Goal: Book appointment/travel/reservation

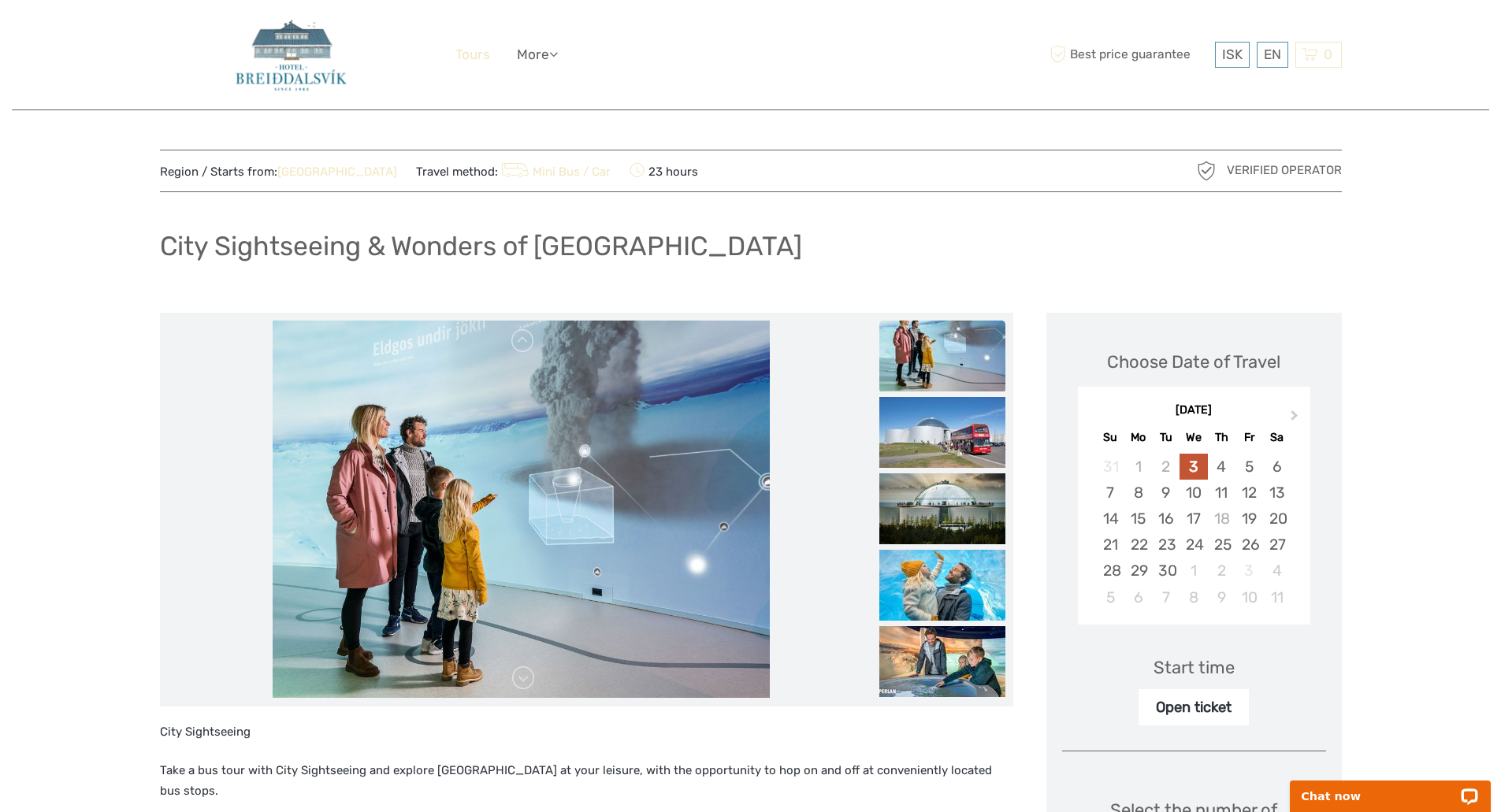
click at [469, 52] on link "Tours" at bounding box center [472, 55] width 35 height 23
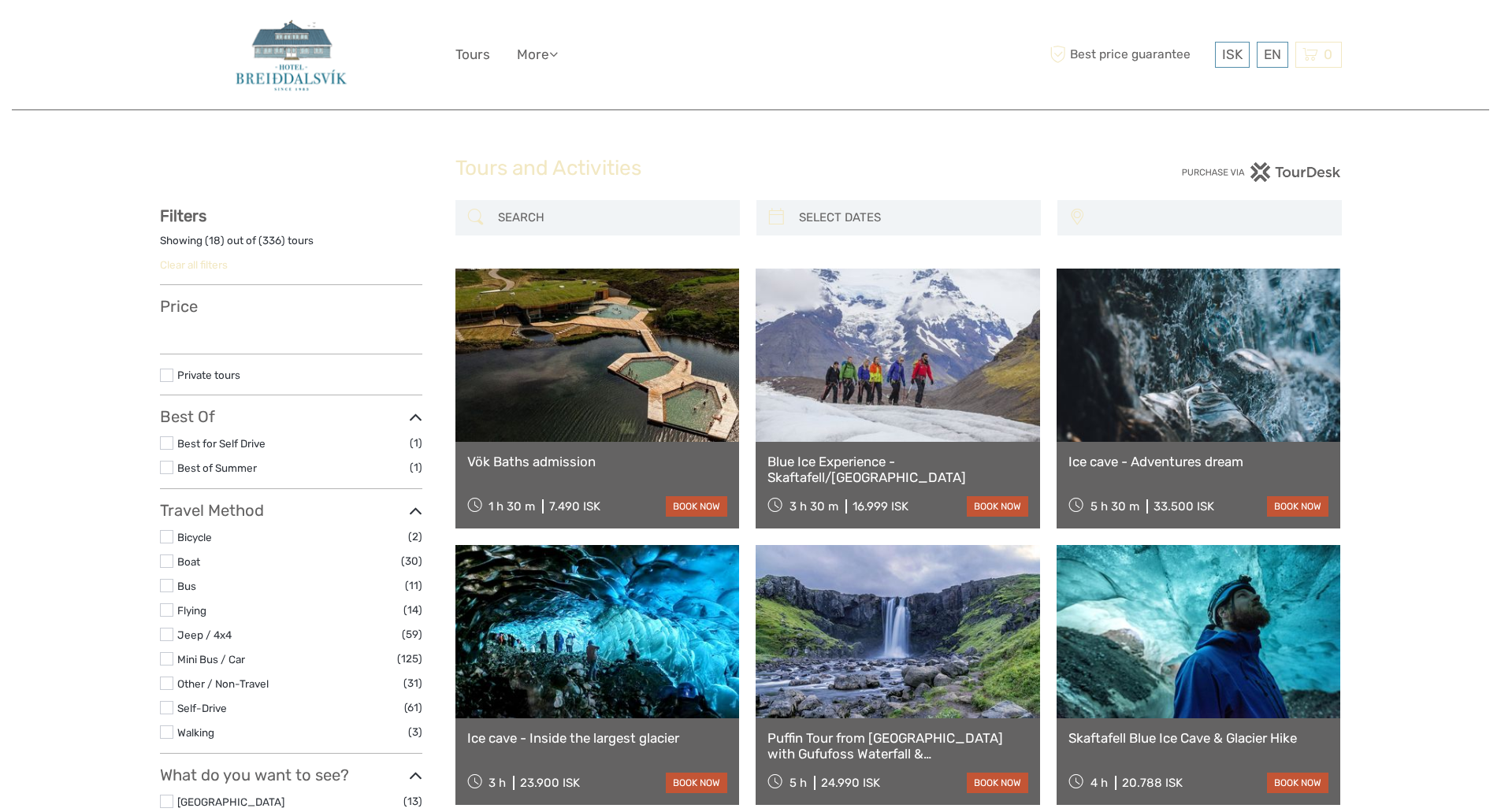
select select
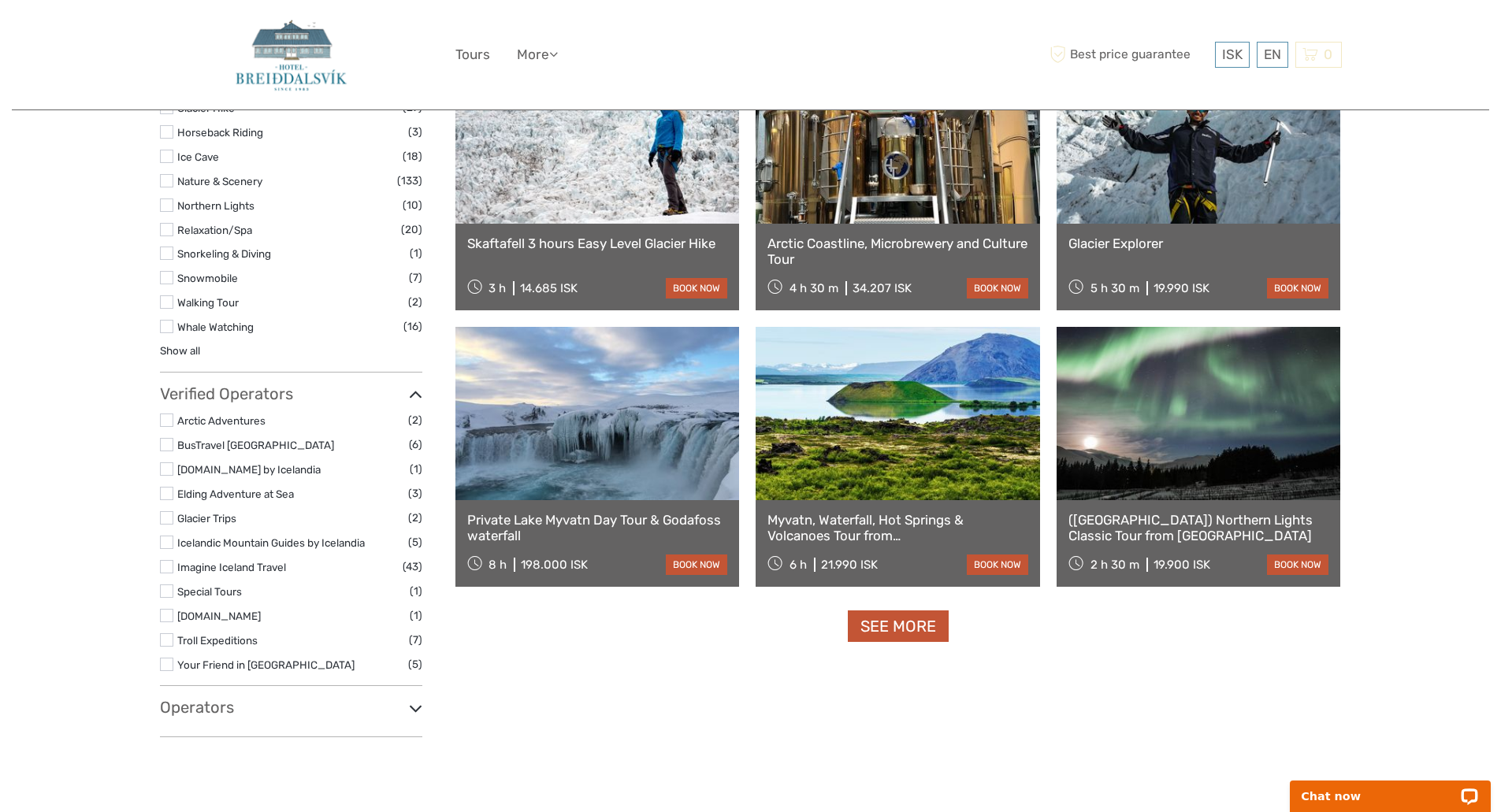
scroll to position [1350, 0]
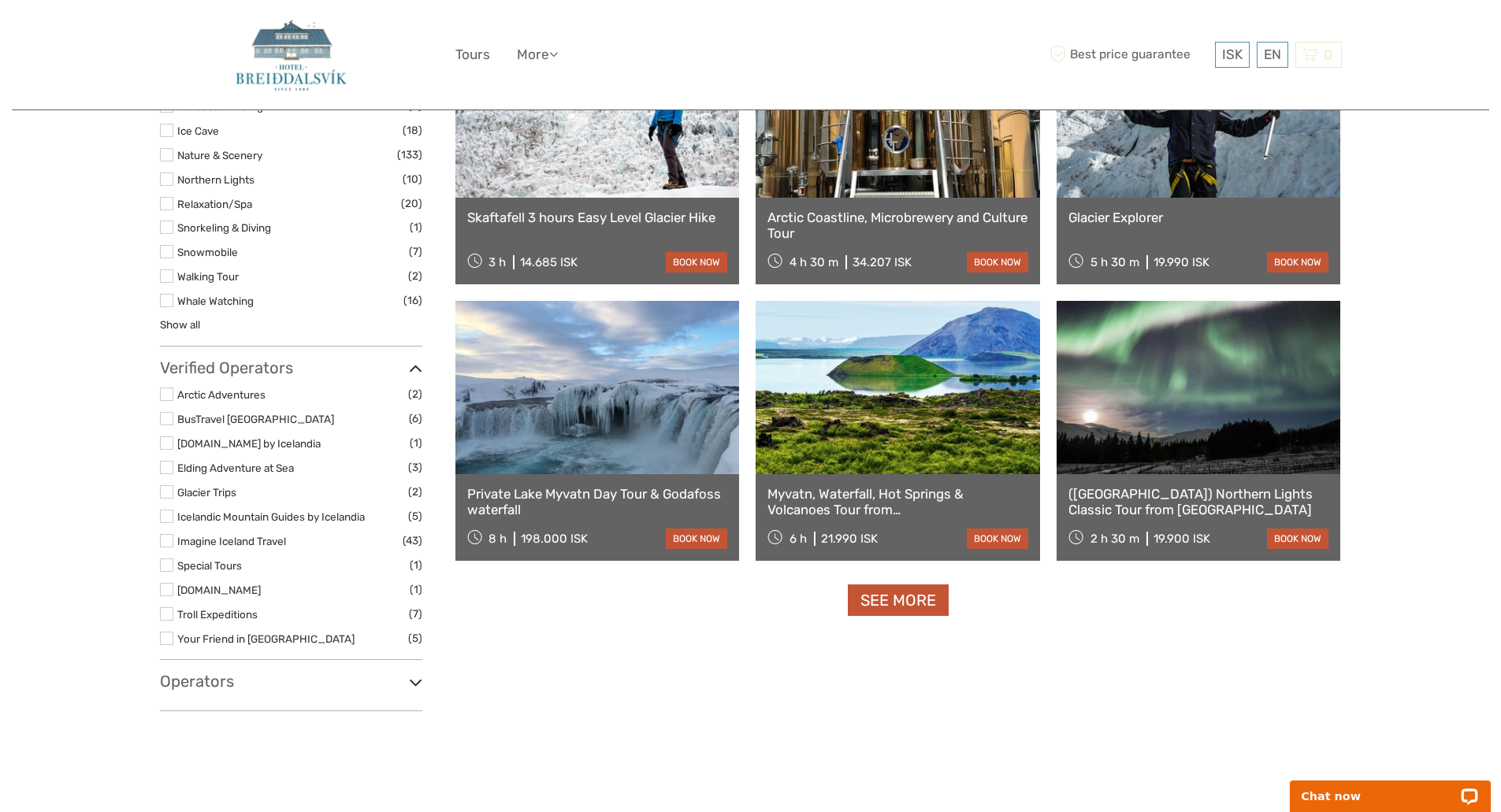
click at [191, 676] on h3 "Operators" at bounding box center [291, 681] width 262 height 19
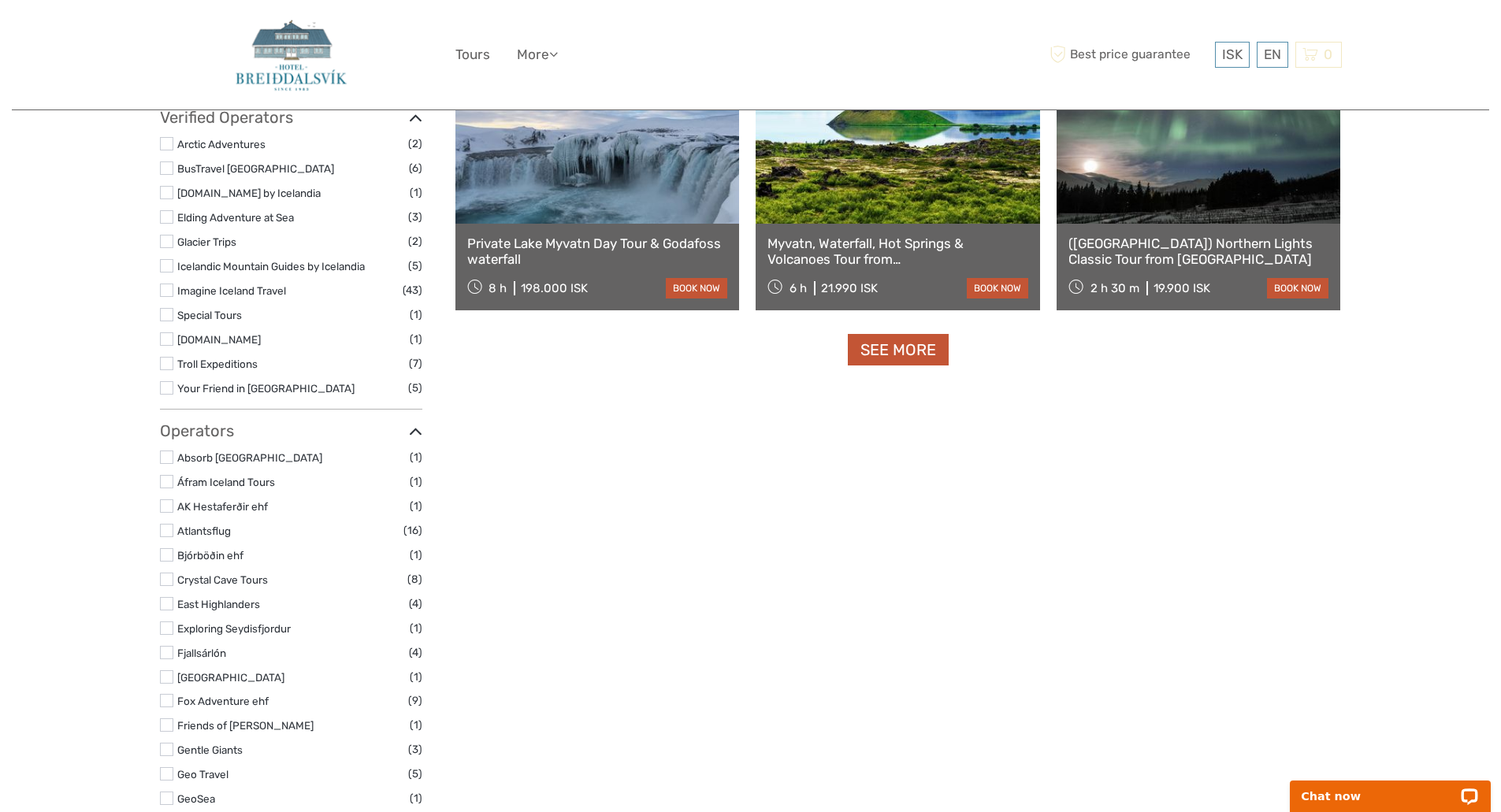
scroll to position [1737, 0]
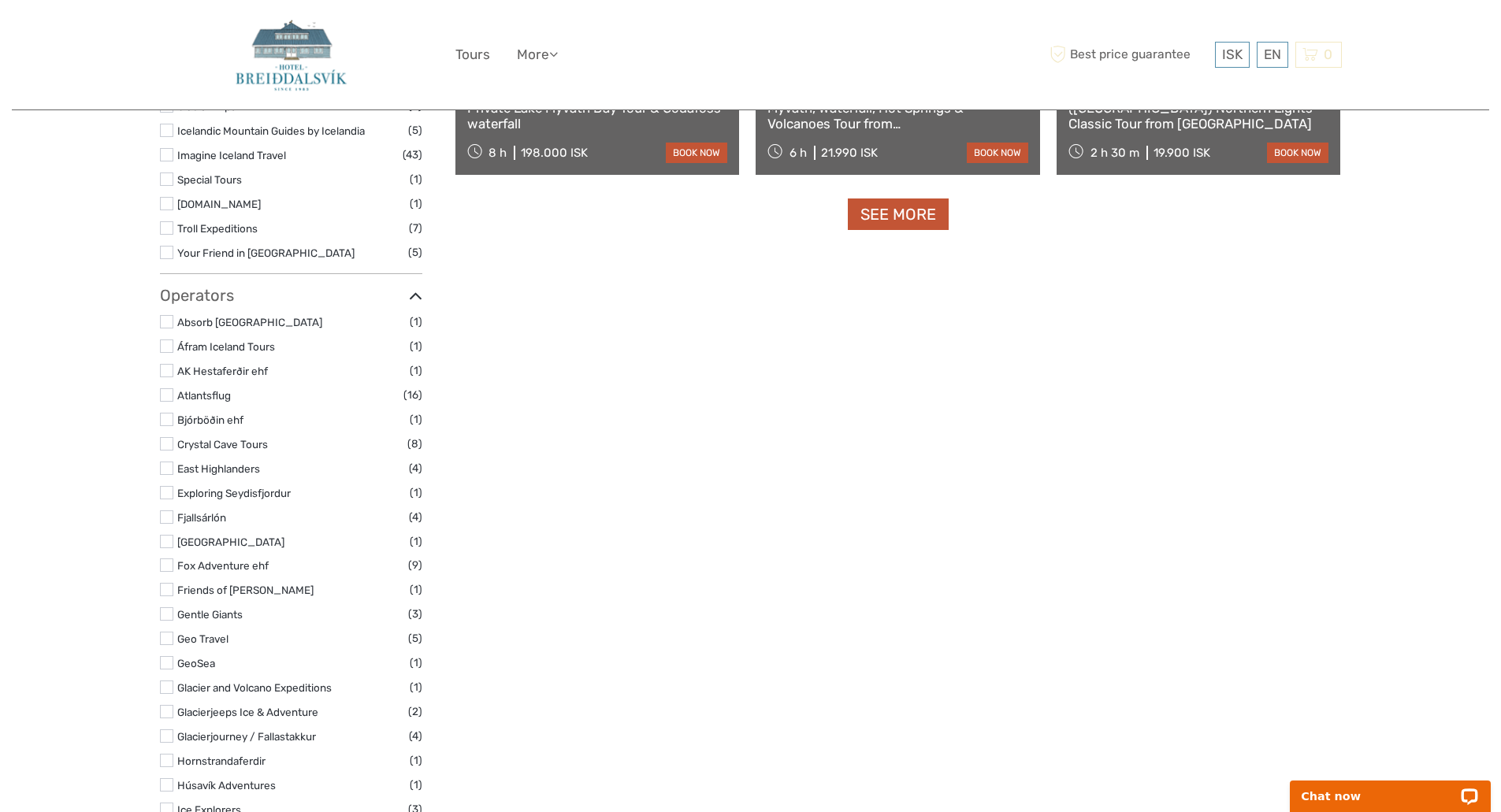
click at [169, 319] on label at bounding box center [167, 322] width 13 height 13
click at [0, 0] on input "checkbox" at bounding box center [0, 0] width 0 height 0
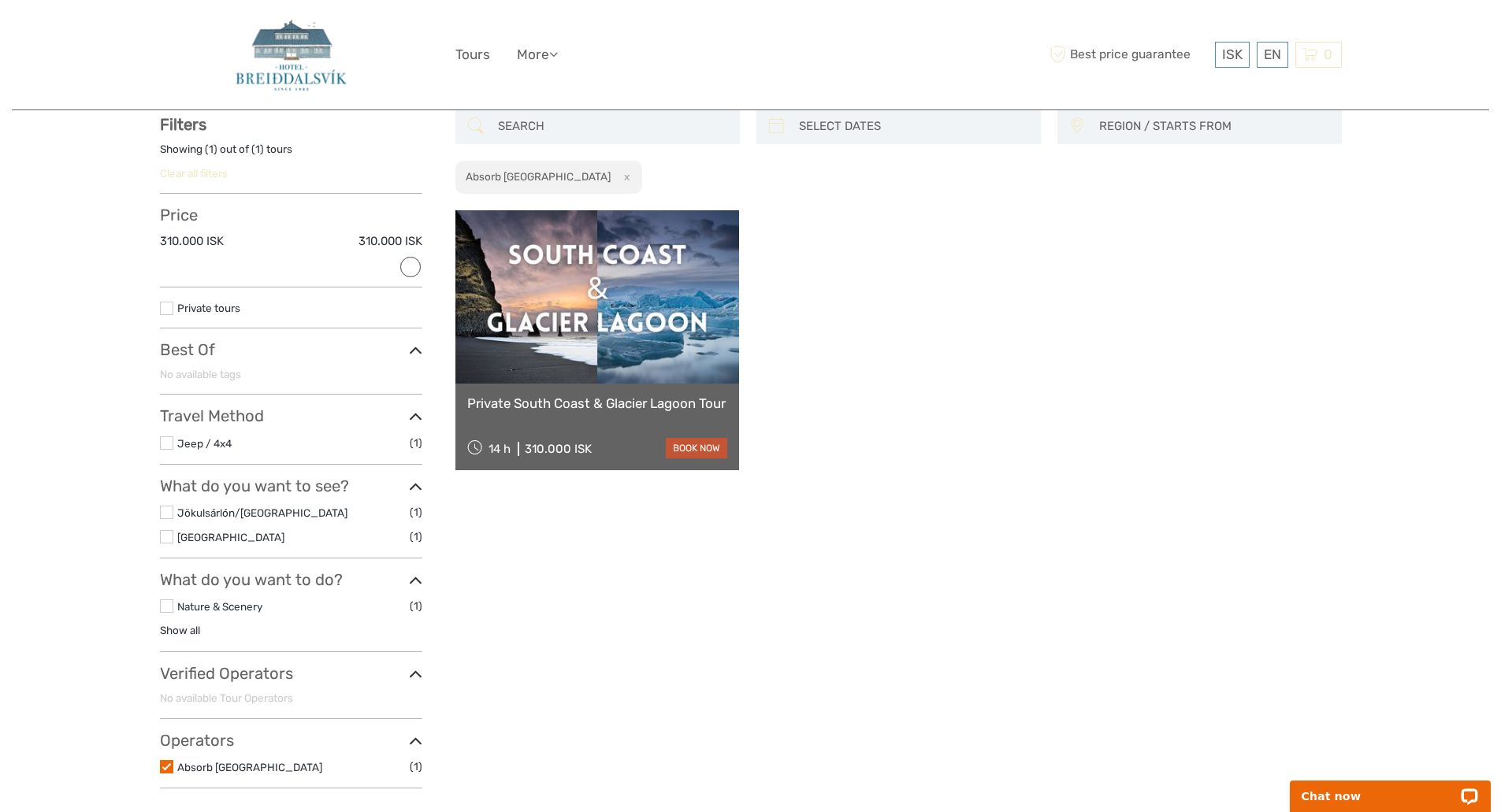
scroll to position [90, 0]
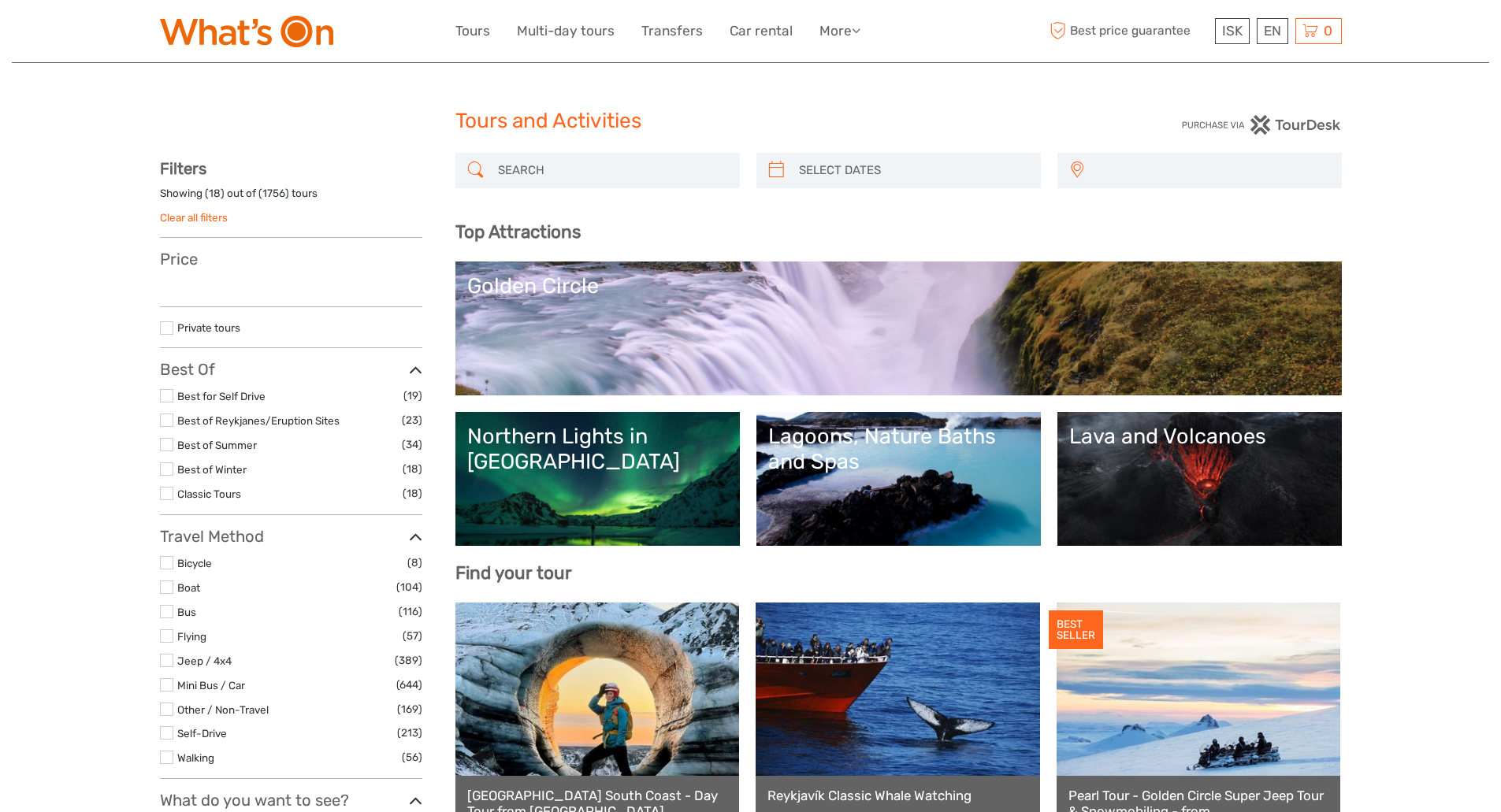
select select
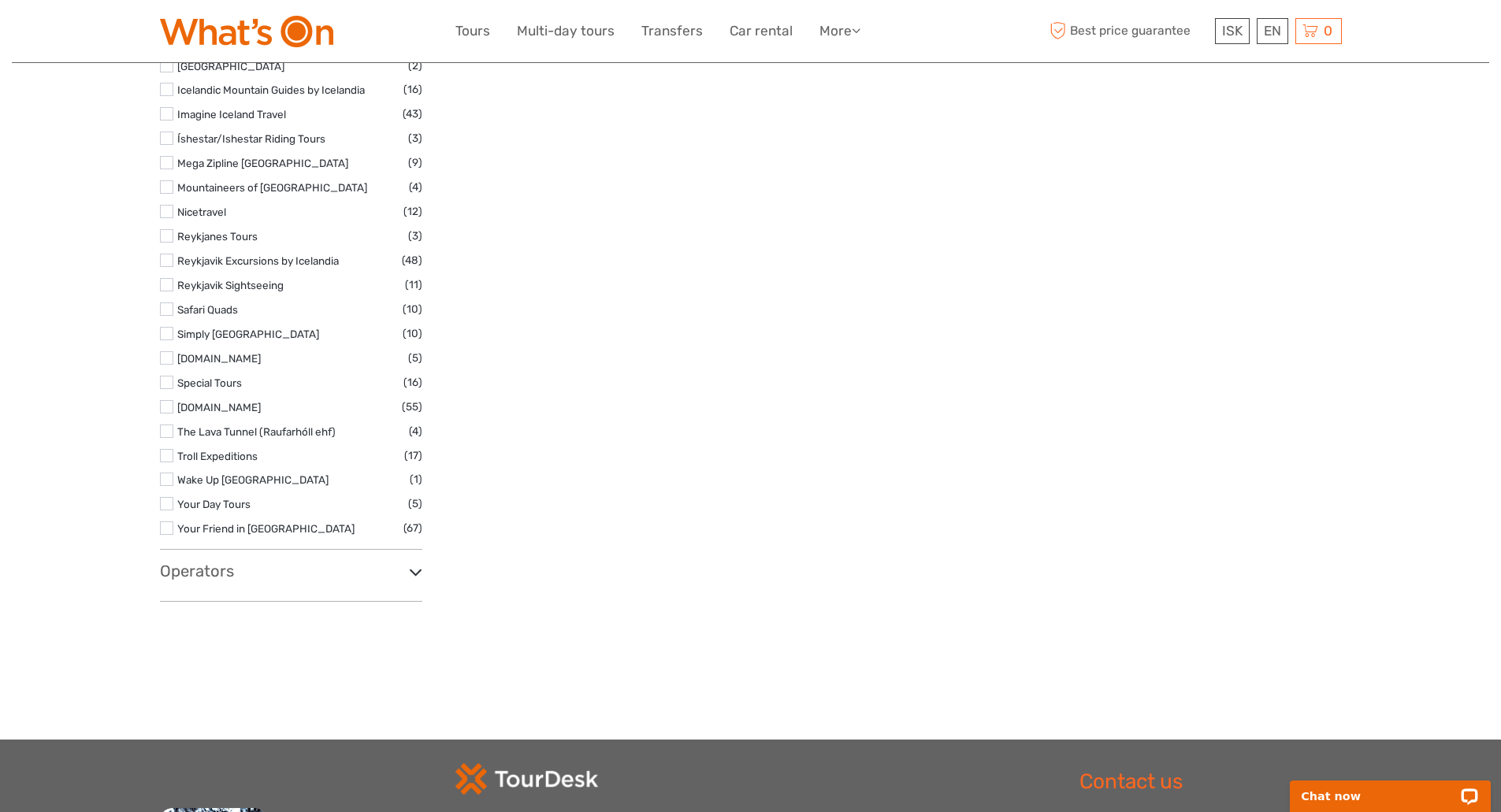
scroll to position [2392, 0]
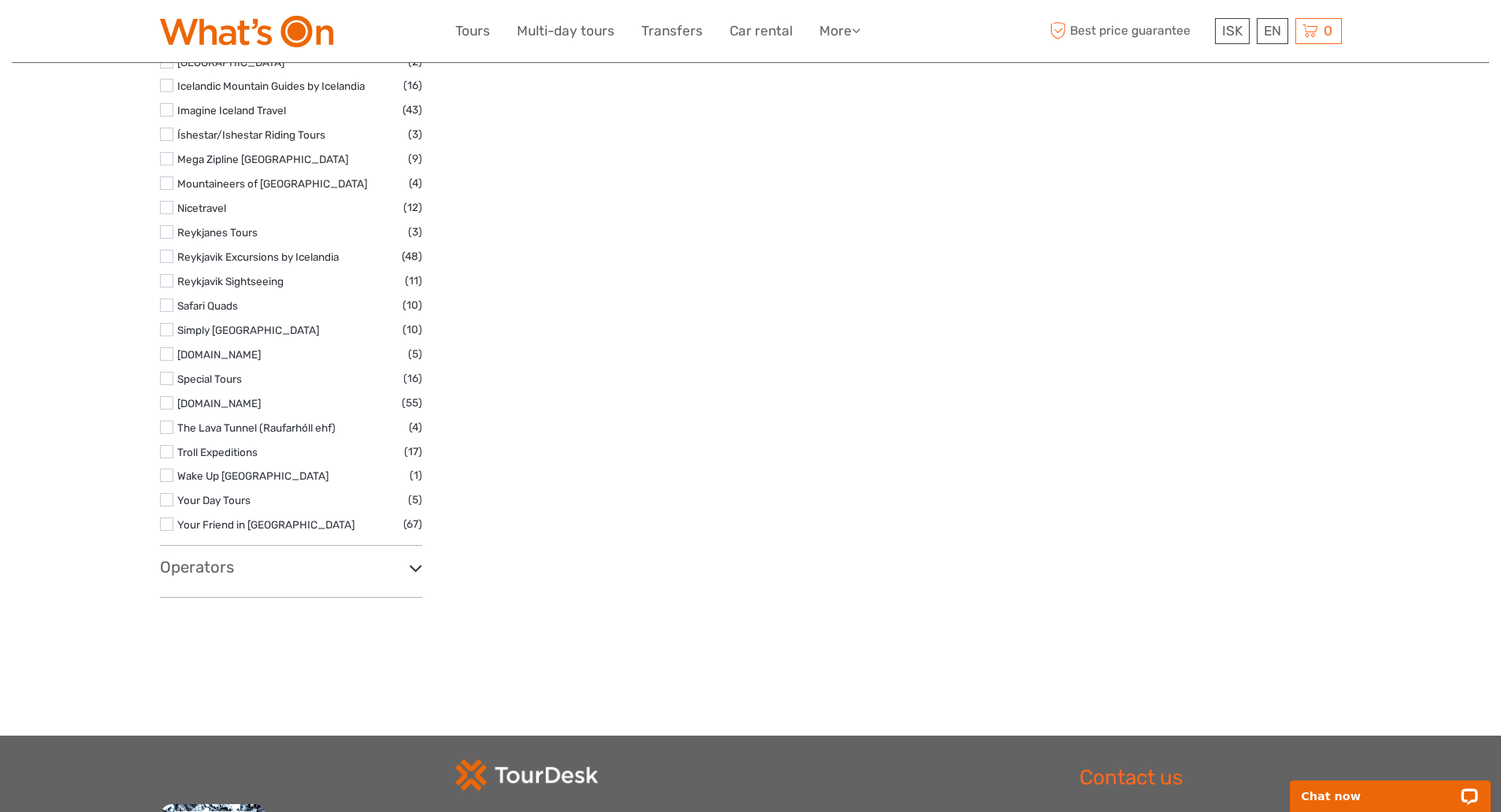
click at [223, 563] on h3 "Operators" at bounding box center [291, 568] width 262 height 19
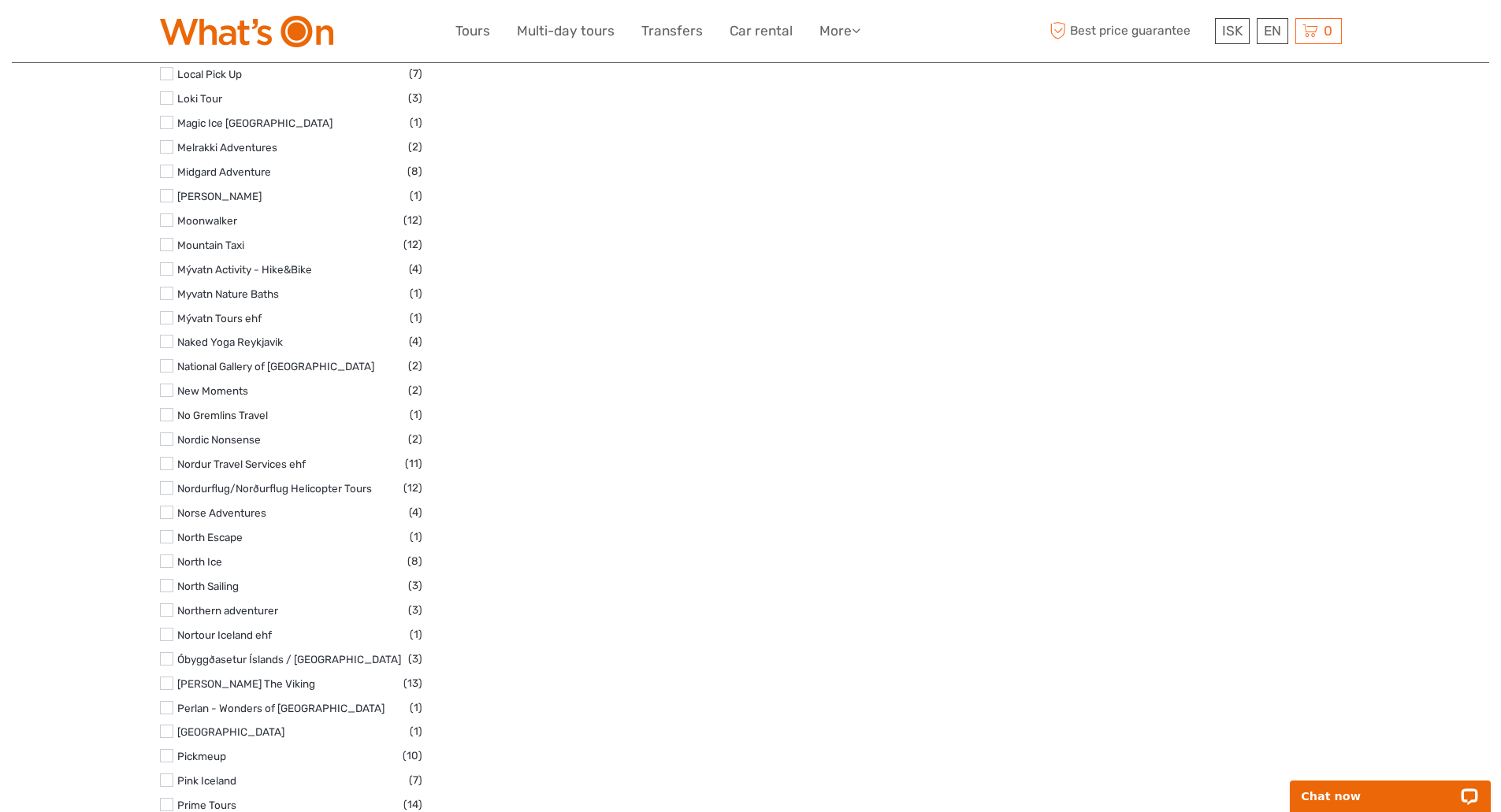
scroll to position [6198, 0]
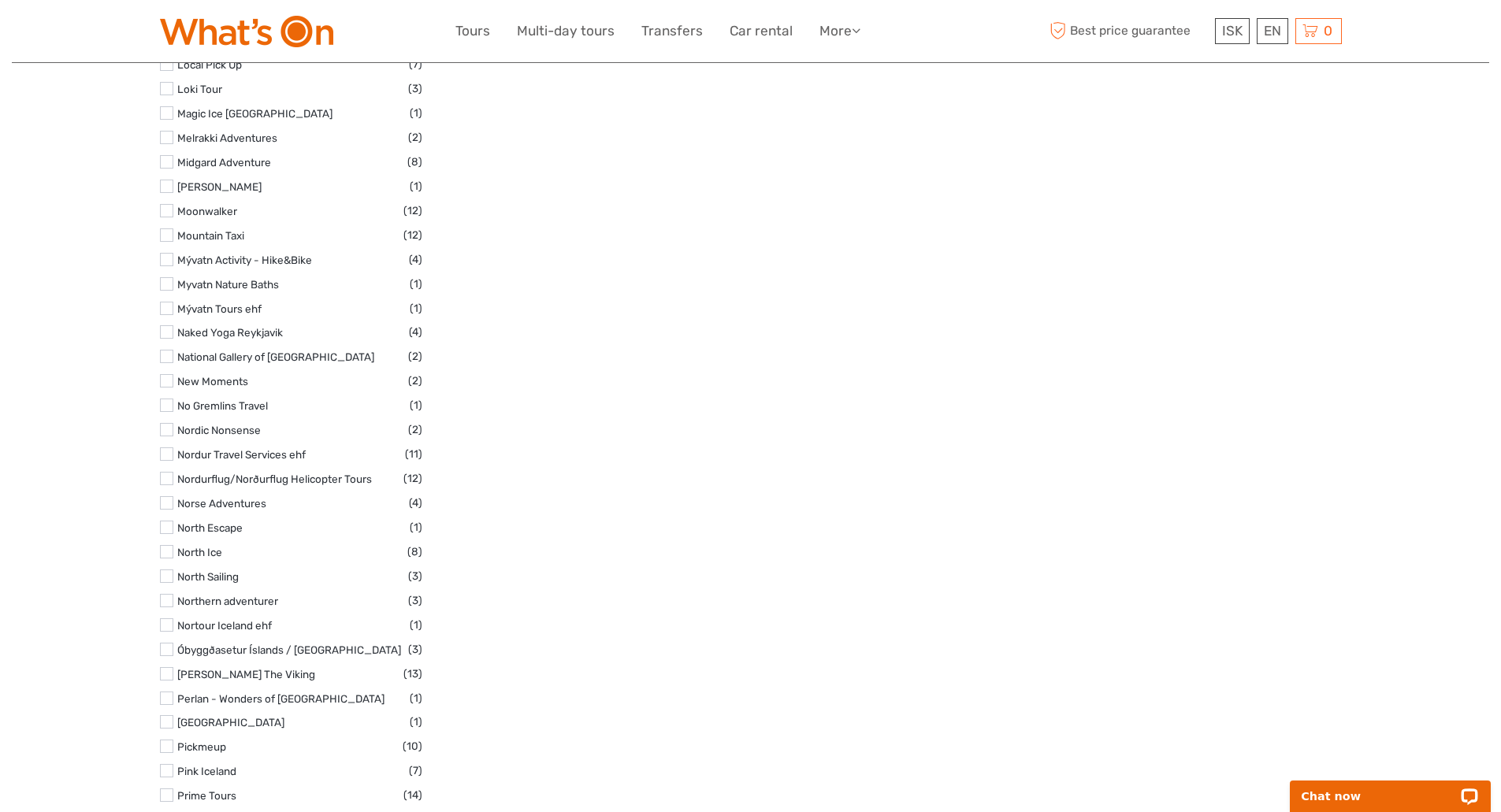
click at [164, 594] on label at bounding box center [167, 601] width 13 height 13
click at [0, 0] on input "checkbox" at bounding box center [0, 0] width 0 height 0
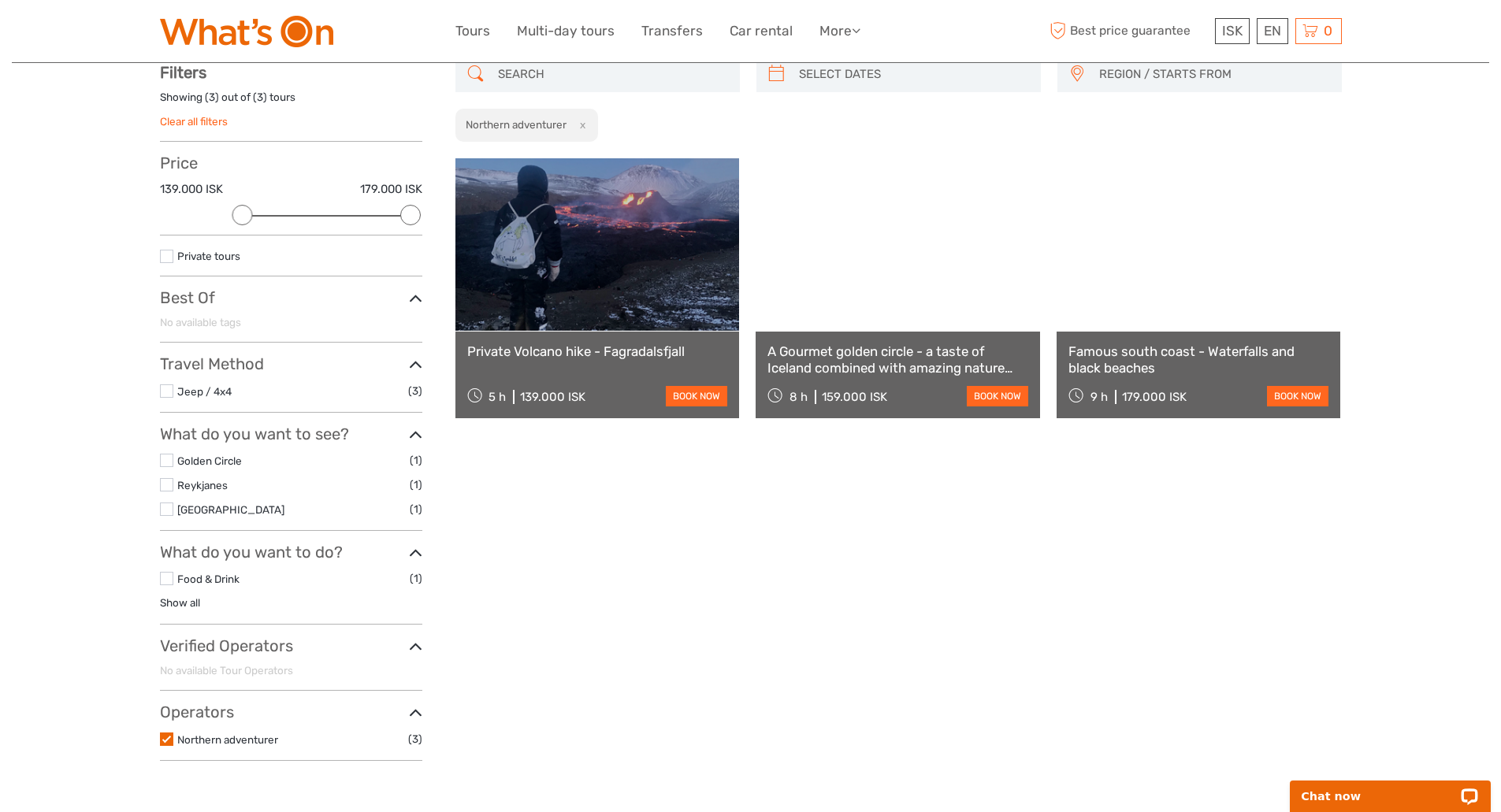
scroll to position [90, 0]
